Goal: Transaction & Acquisition: Purchase product/service

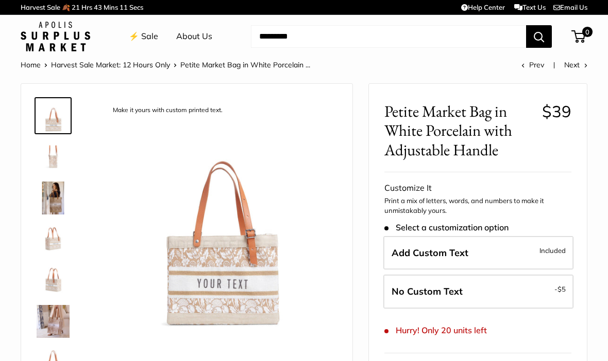
click at [252, 259] on img at bounding box center [219, 215] width 233 height 233
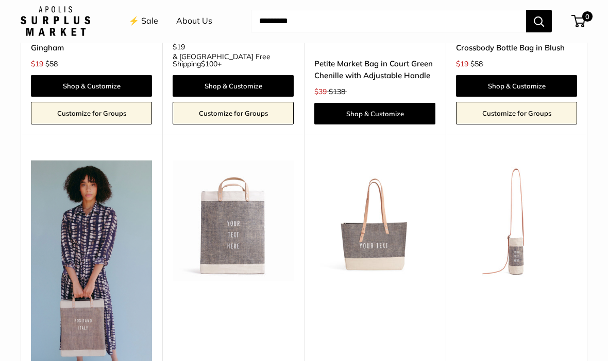
scroll to position [2343, 0]
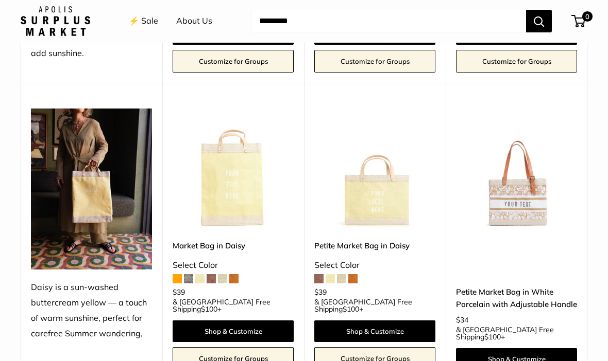
scroll to position [938, 0]
click at [527, 157] on img at bounding box center [516, 169] width 121 height 121
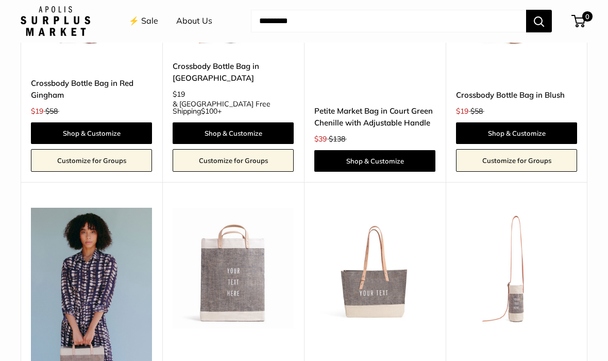
scroll to position [2297, 0]
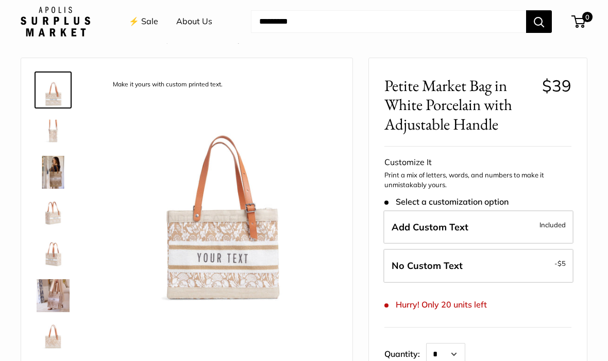
click at [237, 242] on img at bounding box center [219, 190] width 233 height 233
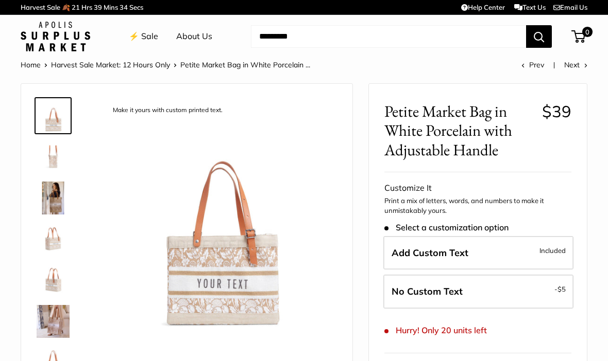
scroll to position [26, 0]
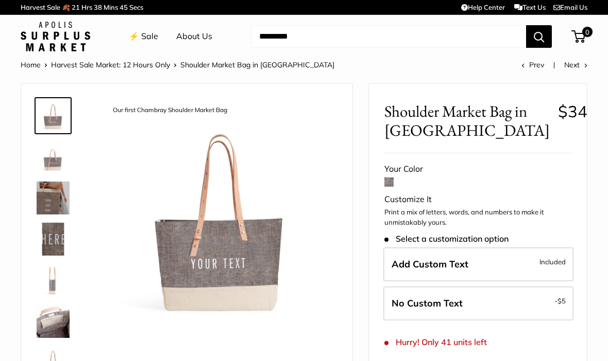
click at [470, 257] on label "Add Custom Text Included" at bounding box center [478, 265] width 190 height 34
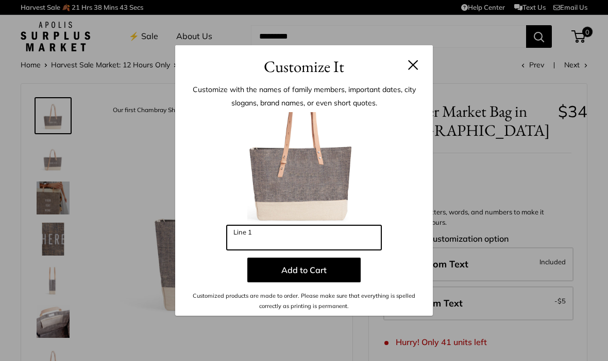
click at [306, 237] on input "Line 1" at bounding box center [304, 238] width 154 height 25
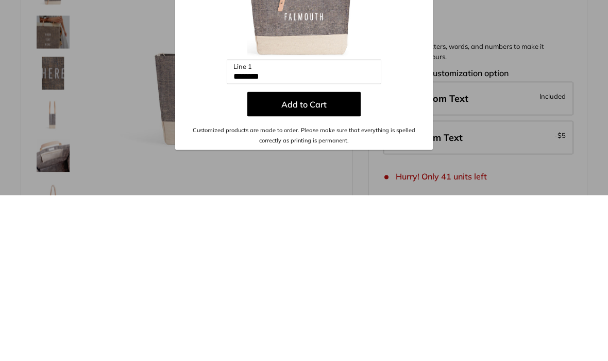
scroll to position [166, 0]
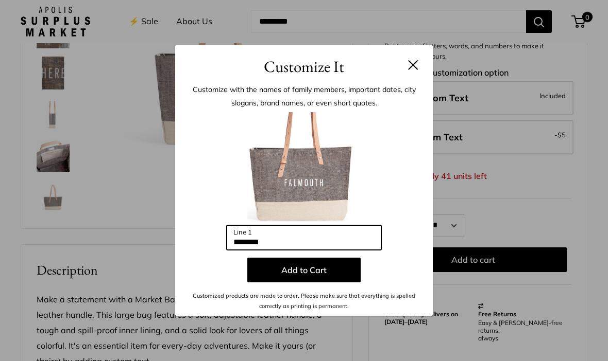
type input "********"
click at [320, 275] on button "Add to Cart" at bounding box center [303, 270] width 113 height 25
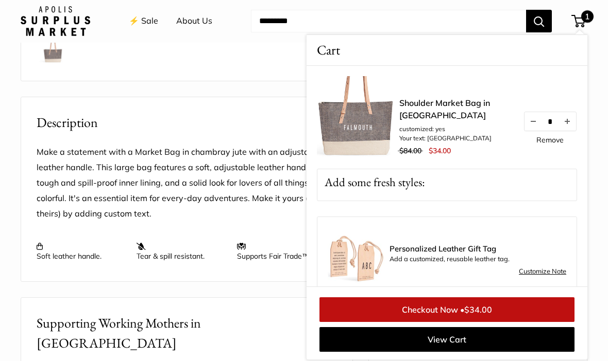
scroll to position [314, 0]
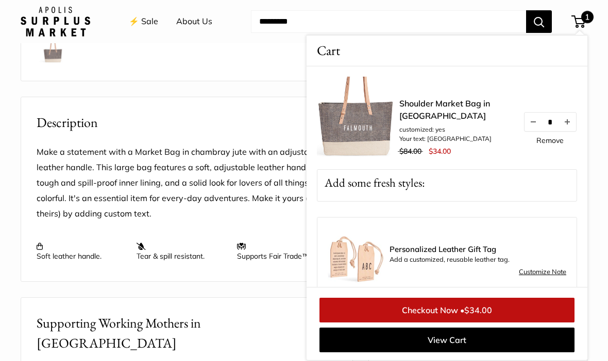
click at [481, 306] on link "Checkout Now • $34.00" at bounding box center [446, 310] width 255 height 25
